Goal: Find specific page/section: Find specific page/section

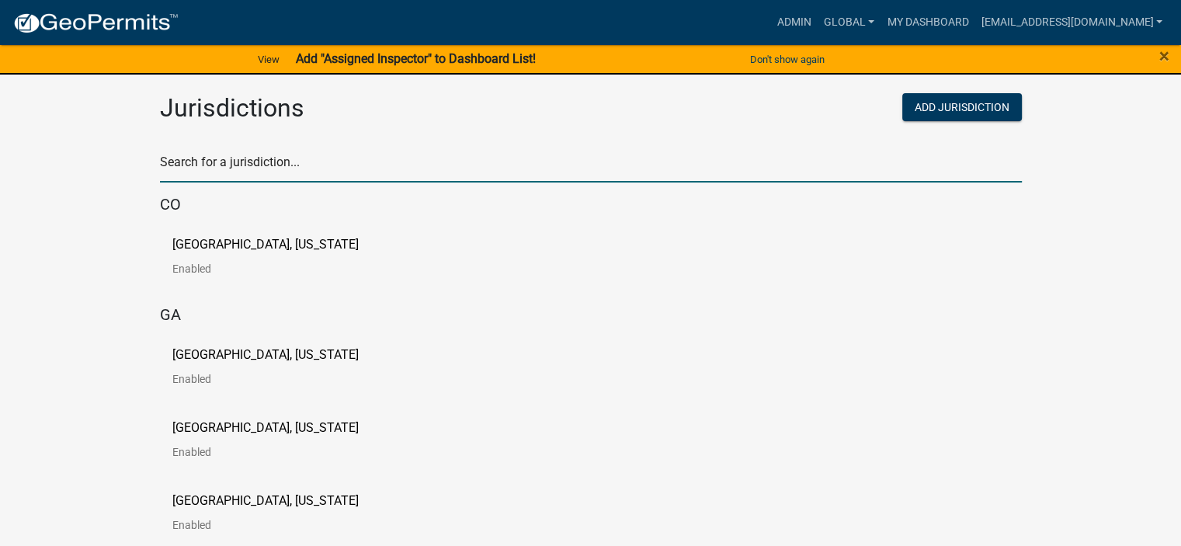
click at [438, 181] on input "text" at bounding box center [591, 167] width 862 height 32
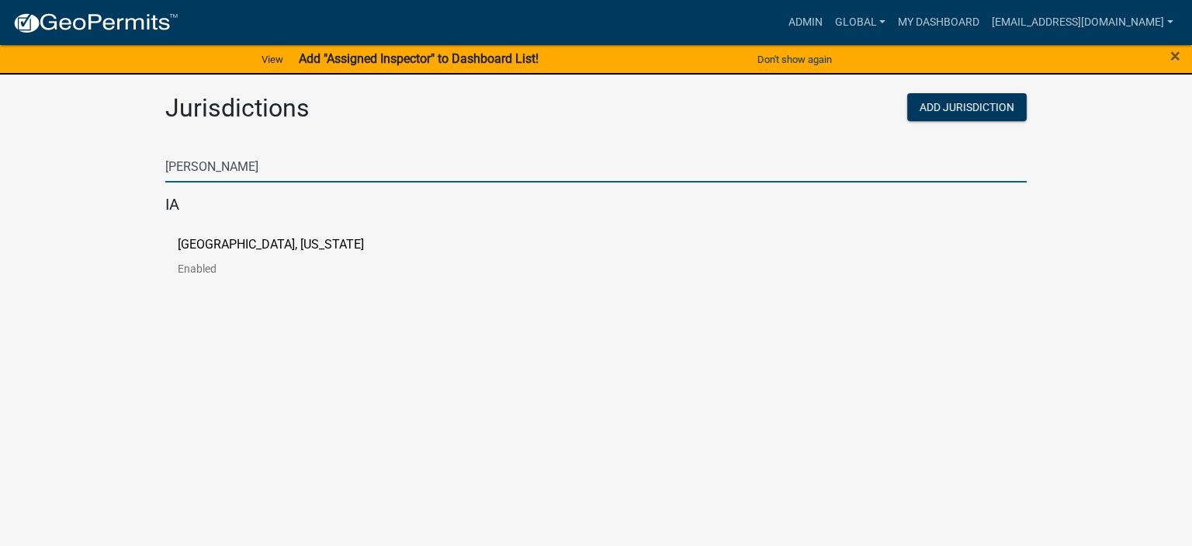
type input "[PERSON_NAME]"
click at [217, 244] on p "[GEOGRAPHIC_DATA], [US_STATE]" at bounding box center [271, 244] width 186 height 12
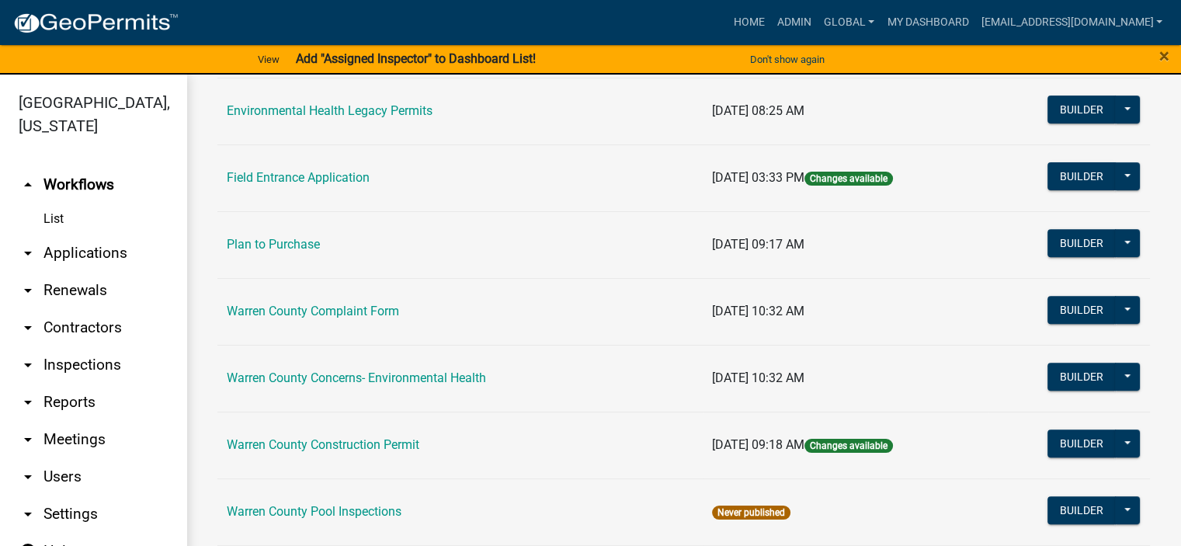
scroll to position [699, 0]
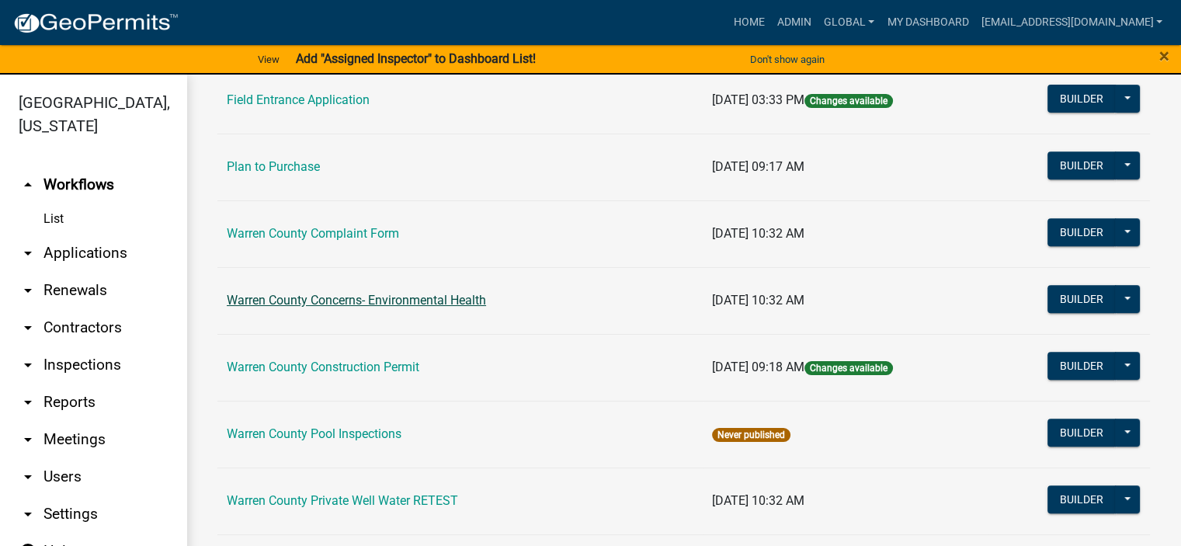
click at [404, 294] on link "Warren County Concerns- Environmental Health" at bounding box center [356, 300] width 259 height 15
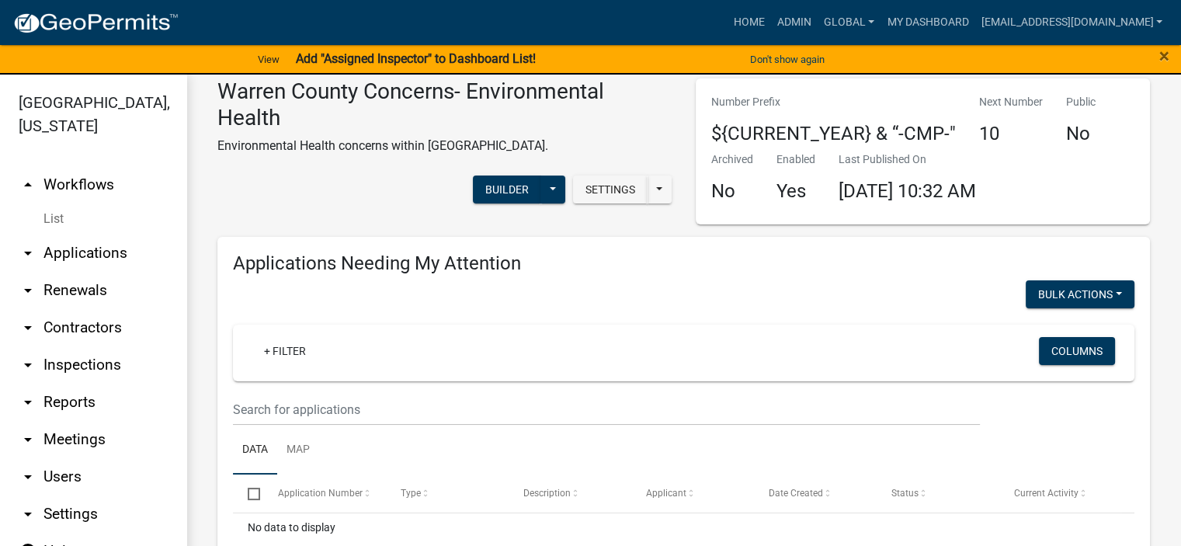
scroll to position [19, 0]
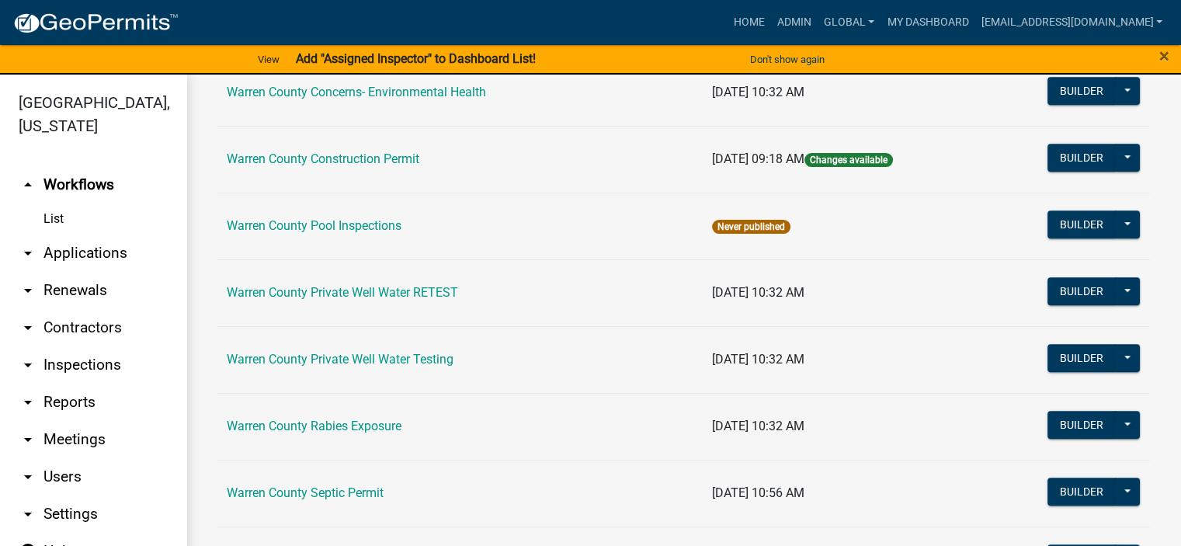
scroll to position [931, 0]
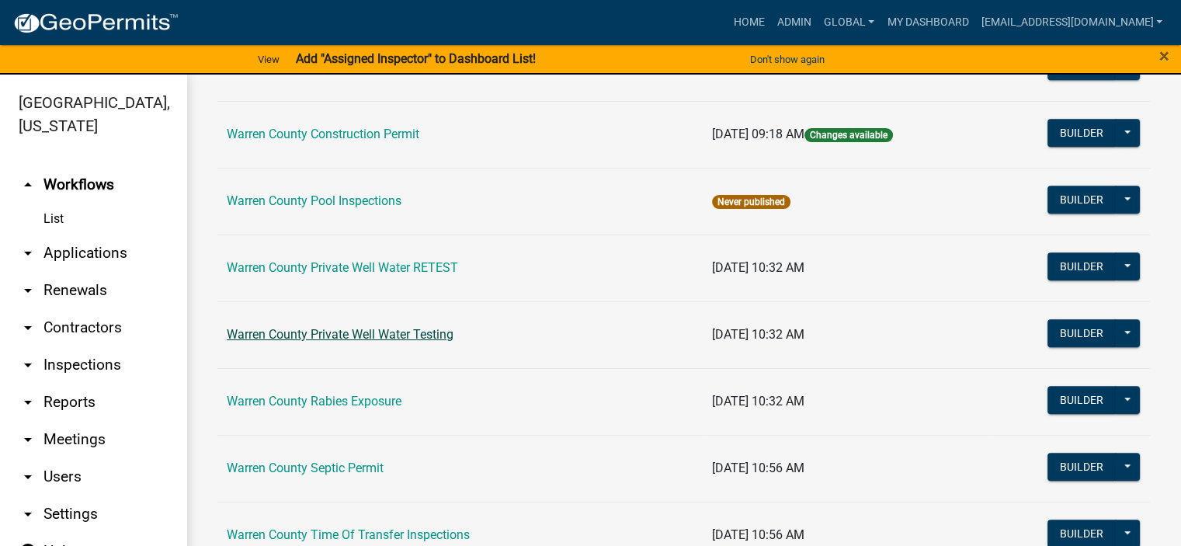
click at [290, 331] on link "Warren County Private Well Water Testing" at bounding box center [340, 334] width 227 height 15
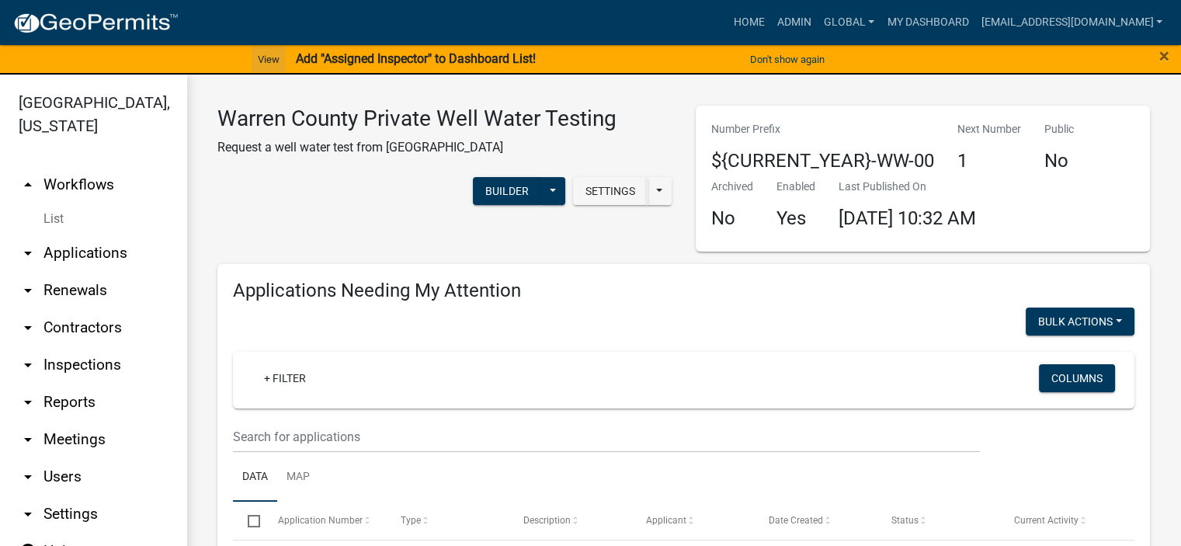
click at [272, 58] on link "View" at bounding box center [268, 60] width 34 height 26
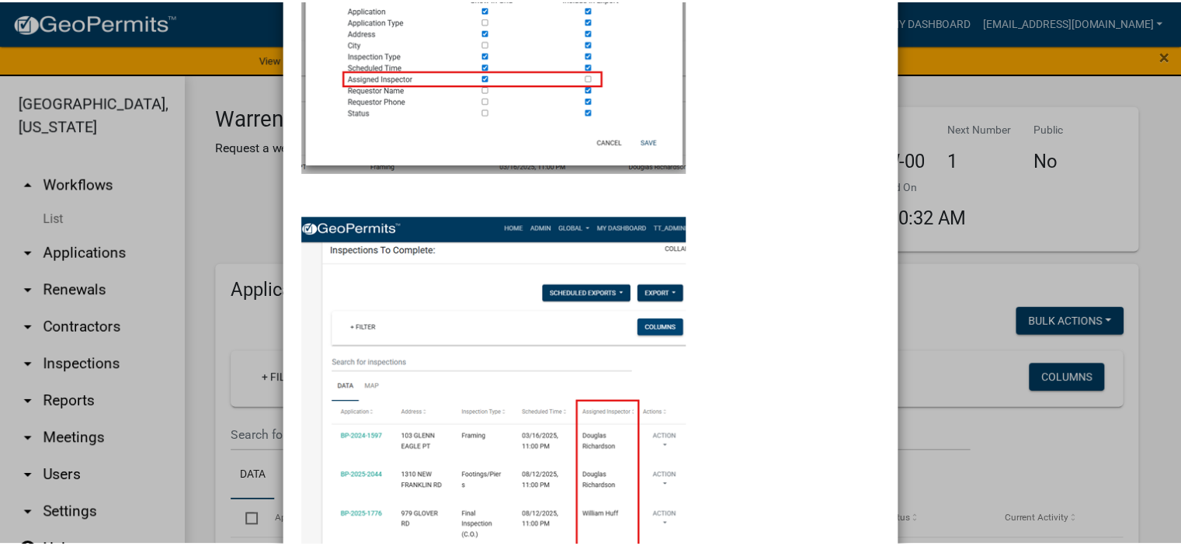
scroll to position [383, 0]
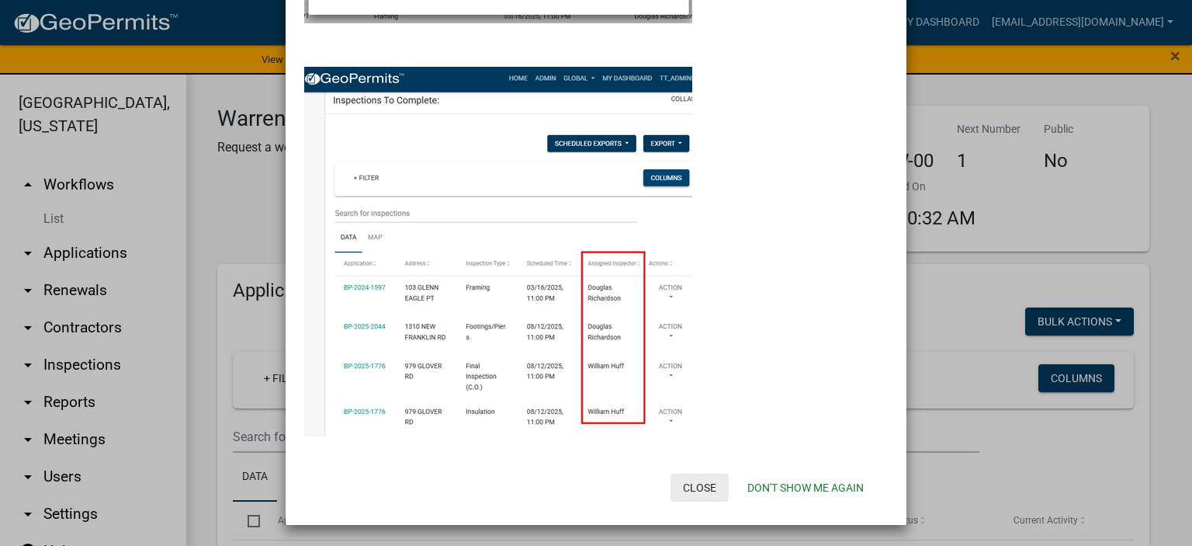
drag, startPoint x: 683, startPoint y: 484, endPoint x: 687, endPoint y: 477, distance: 8.7
click at [684, 484] on button "Close" at bounding box center [700, 487] width 58 height 28
